Goal: Information Seeking & Learning: Check status

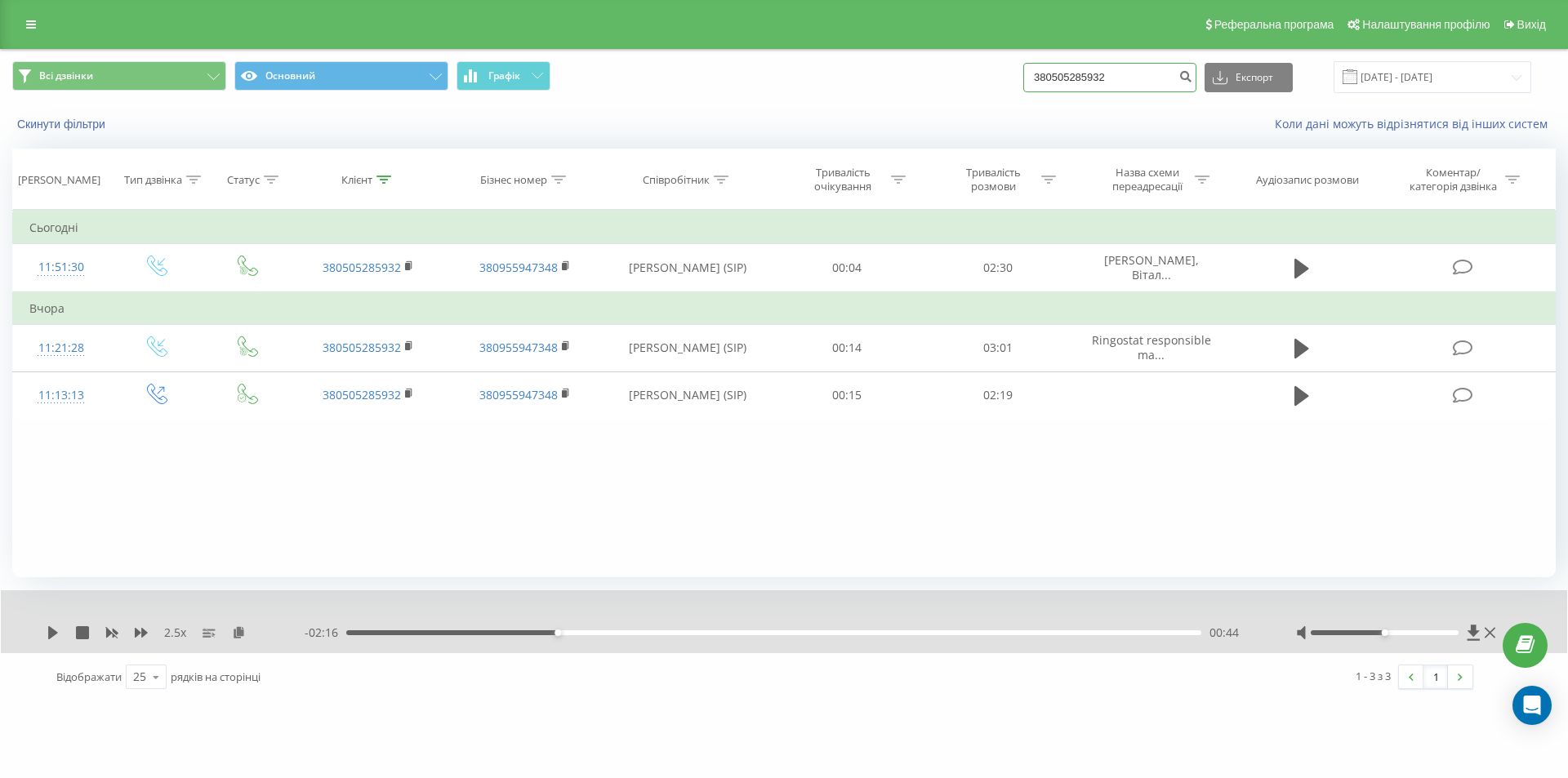
click at [1141, 88] on input "380505285932" at bounding box center [1110, 77] width 173 height 30
paste input "955889726"
type input "380955889726"
